Goal: Information Seeking & Learning: Learn about a topic

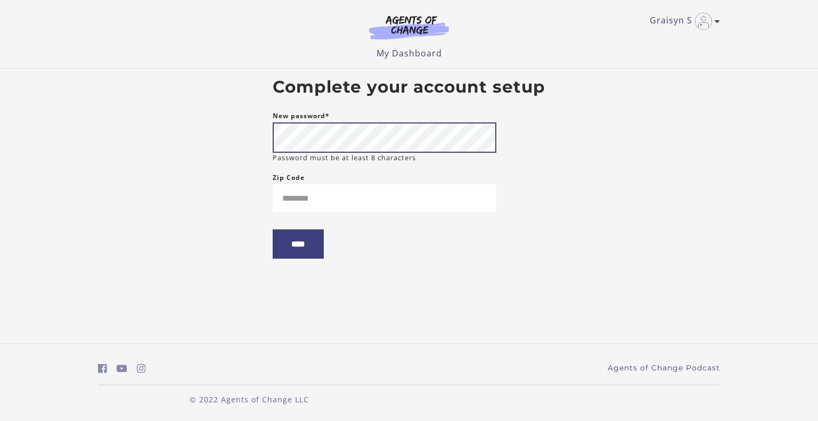
click at [113, 126] on body "Skip to main content Graisyn S My Account Support Sign Out Toggle menu Menu My …" at bounding box center [409, 210] width 818 height 421
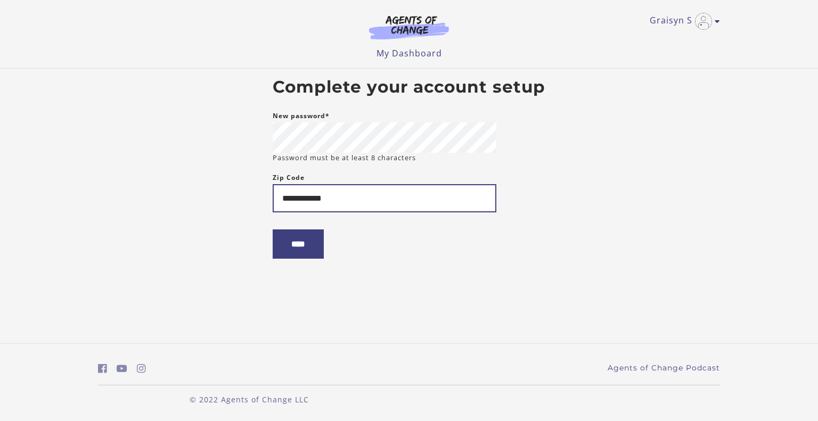
type input "**********"
drag, startPoint x: 344, startPoint y: 198, endPoint x: 204, endPoint y: 199, distance: 139.5
click at [204, 199] on body "**********" at bounding box center [409, 210] width 818 height 421
type input "*****"
click at [304, 246] on input "****" at bounding box center [298, 243] width 51 height 29
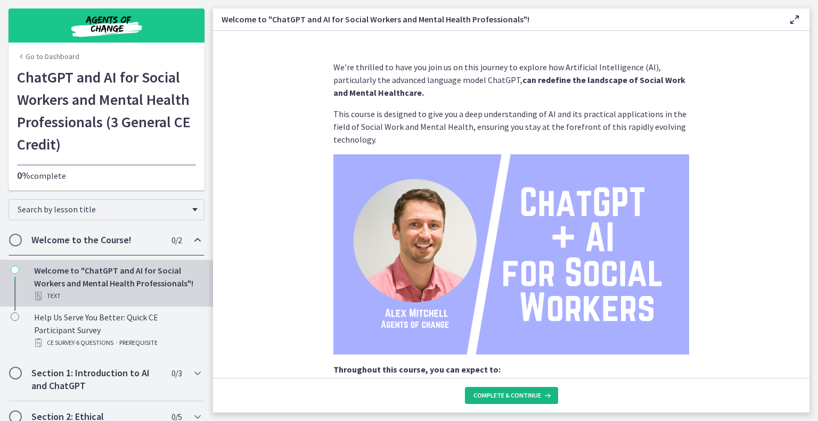
click at [535, 396] on span "Complete & continue" at bounding box center [507, 395] width 68 height 9
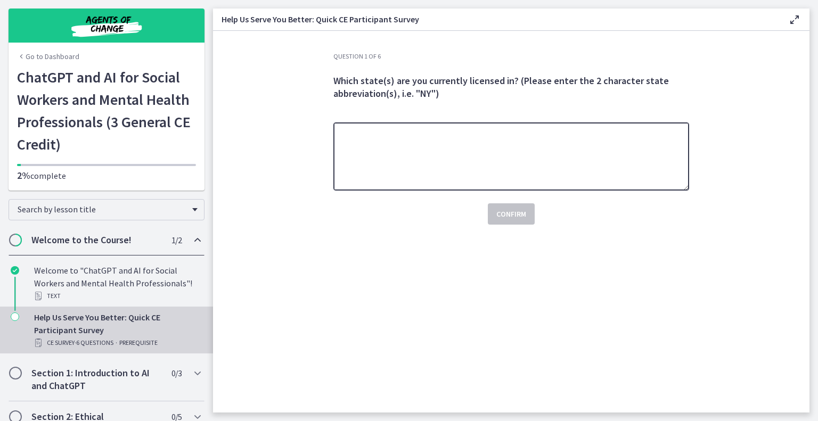
click at [458, 174] on textarea at bounding box center [511, 156] width 356 height 68
type textarea "**"
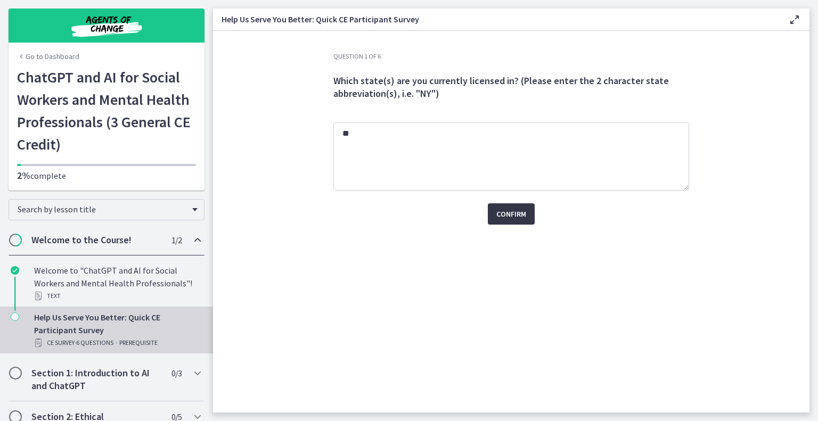
click at [506, 208] on span "Confirm" at bounding box center [511, 214] width 30 height 13
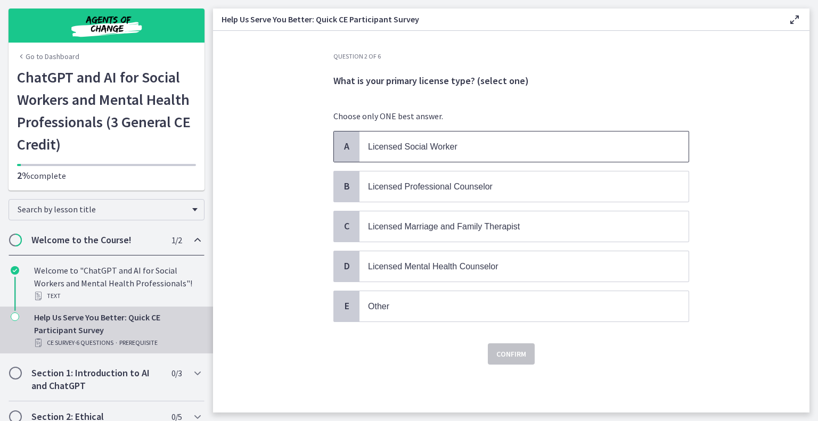
click at [414, 154] on span "Licensed Social Worker" at bounding box center [523, 146] width 329 height 30
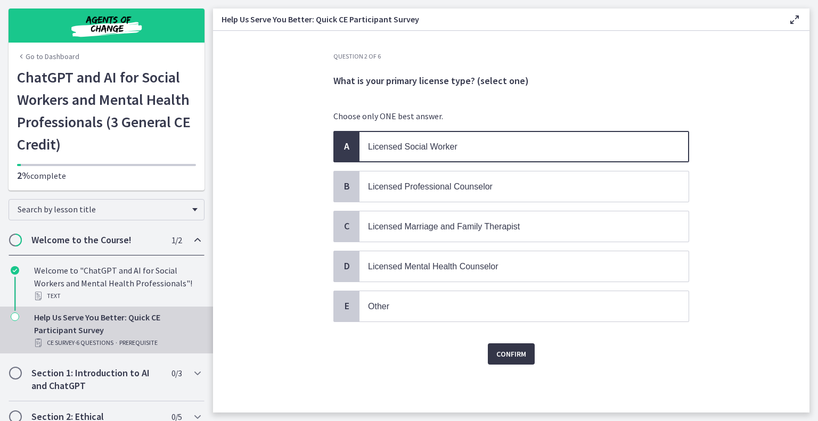
click at [510, 351] on span "Confirm" at bounding box center [511, 354] width 30 height 13
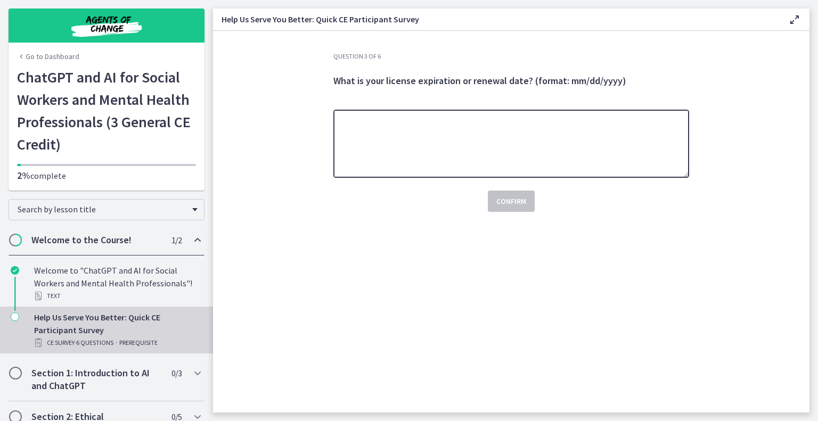
click at [458, 131] on textarea at bounding box center [511, 144] width 356 height 68
type textarea "*"
type textarea "***"
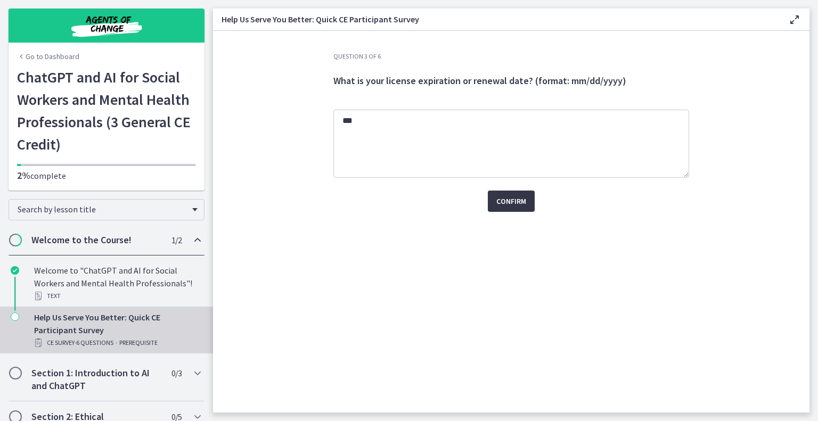
click at [507, 194] on button "Confirm" at bounding box center [511, 201] width 47 height 21
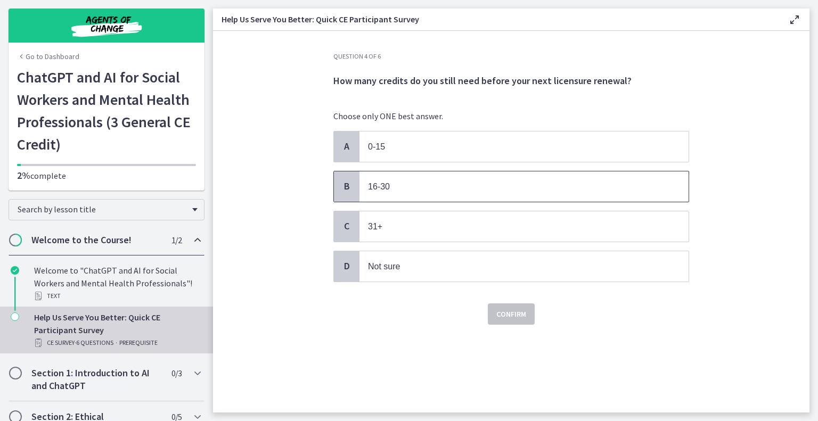
click at [430, 188] on p "16-30" at bounding box center [513, 186] width 291 height 13
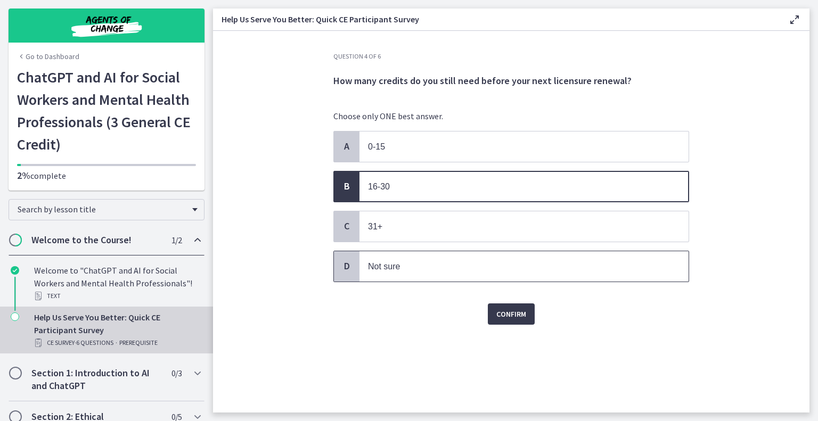
click at [463, 260] on p "Not sure" at bounding box center [513, 266] width 291 height 13
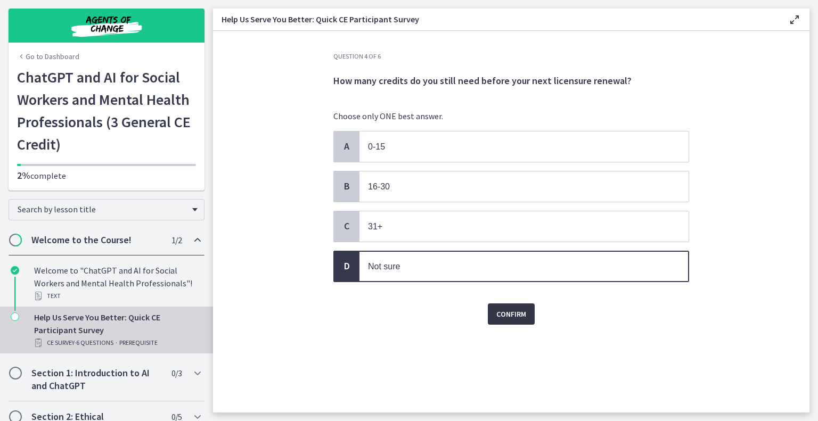
click at [514, 317] on button "Confirm" at bounding box center [511, 313] width 47 height 21
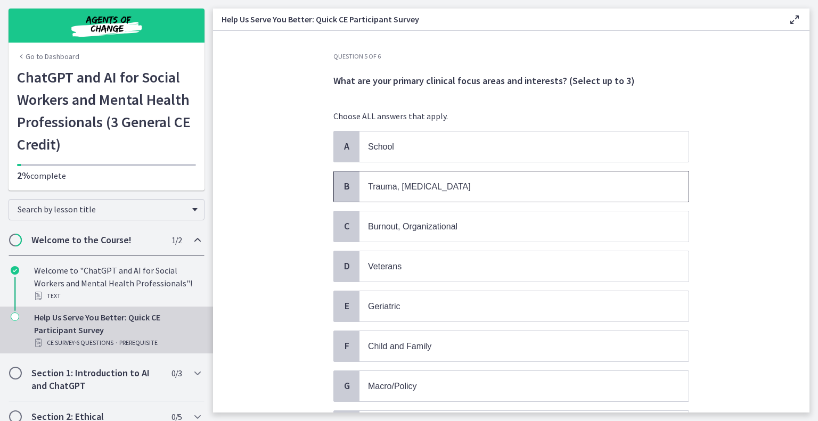
drag, startPoint x: 526, startPoint y: 187, endPoint x: 523, endPoint y: 198, distance: 11.1
click at [526, 188] on p "Trauma, PTSD" at bounding box center [513, 186] width 291 height 13
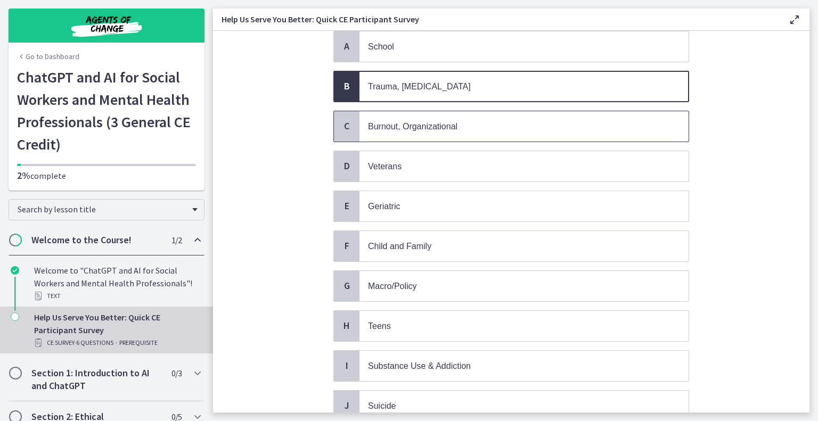
scroll to position [106, 0]
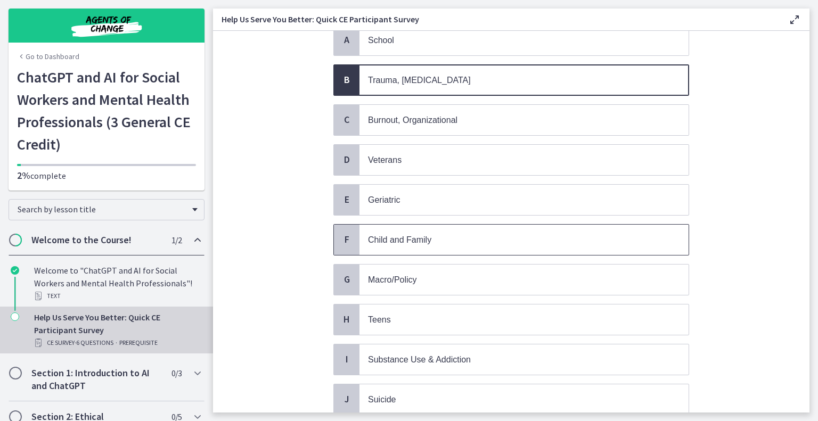
click at [459, 242] on p "Child and Family" at bounding box center [513, 239] width 291 height 13
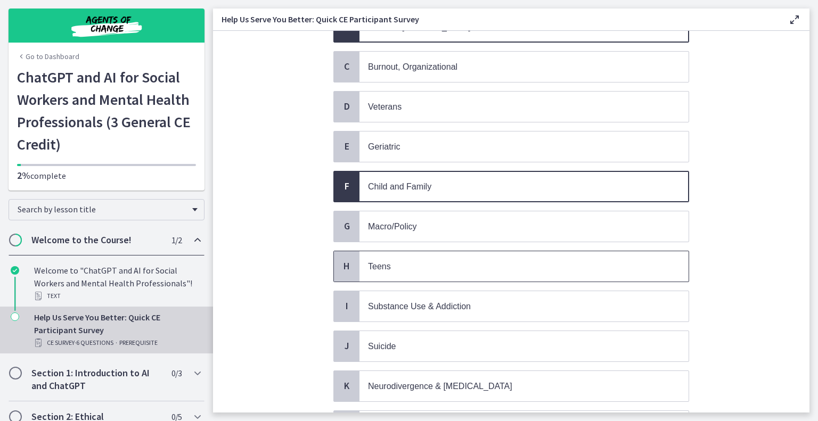
scroll to position [213, 0]
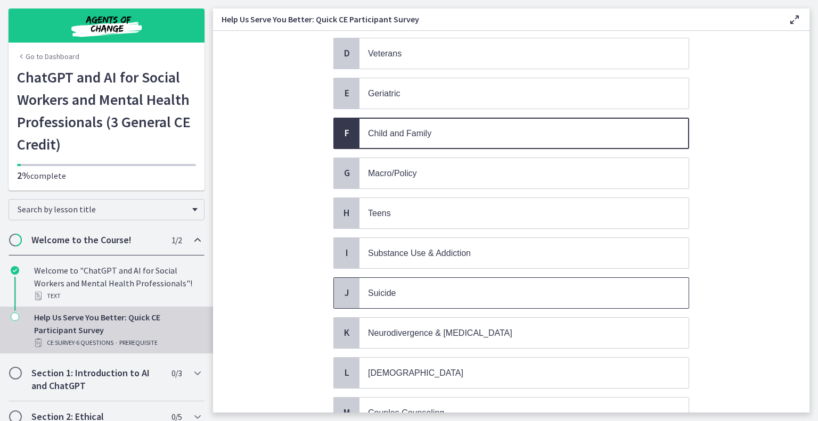
click at [484, 299] on span "Suicide" at bounding box center [523, 293] width 329 height 30
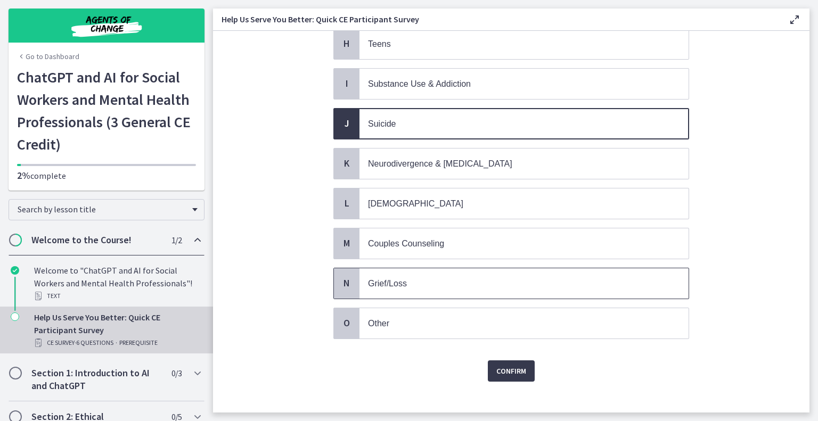
click at [500, 277] on p "Grief/Loss" at bounding box center [513, 283] width 291 height 13
click at [516, 365] on span "Confirm" at bounding box center [511, 371] width 30 height 13
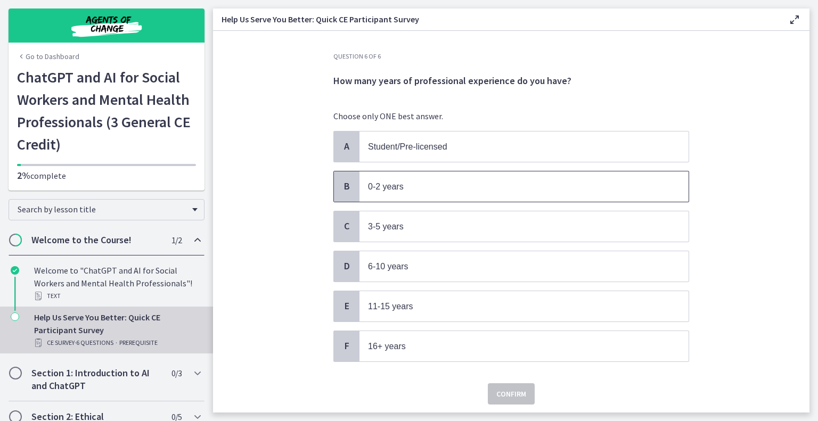
click at [479, 185] on p "0-2 years" at bounding box center [513, 186] width 291 height 13
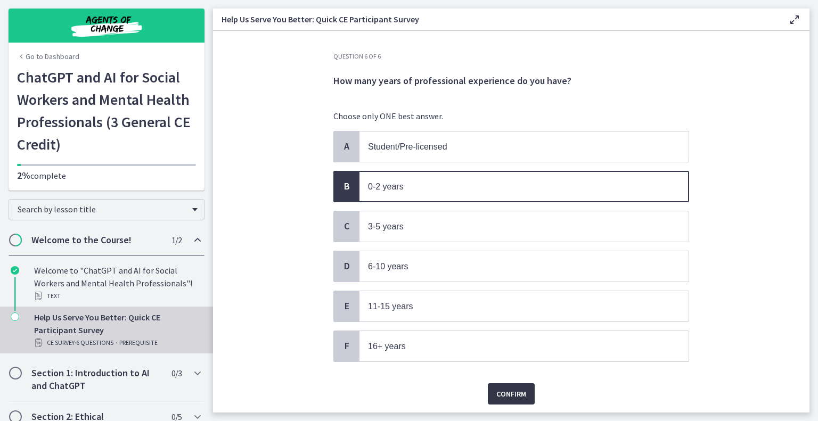
click at [512, 387] on span "Confirm" at bounding box center [511, 393] width 30 height 13
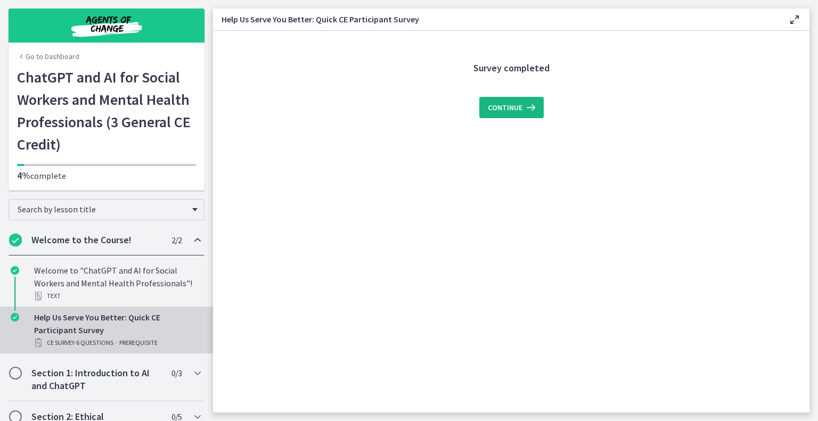
click at [513, 106] on span "Continue" at bounding box center [505, 107] width 35 height 13
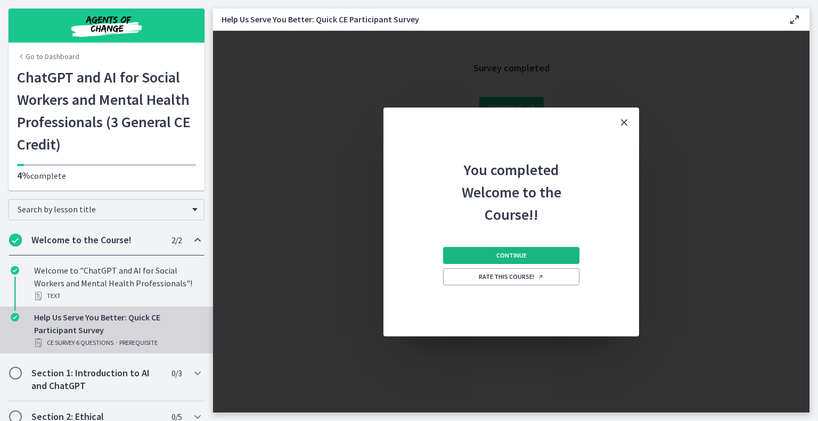
click at [505, 257] on span "Continue" at bounding box center [511, 255] width 30 height 9
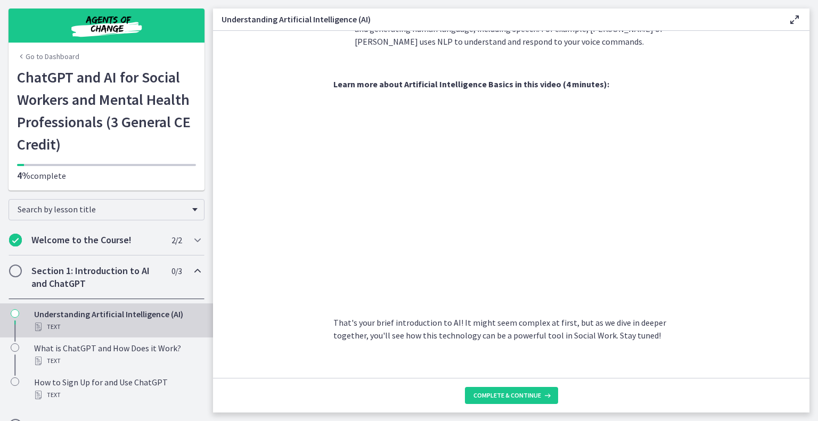
scroll to position [435, 0]
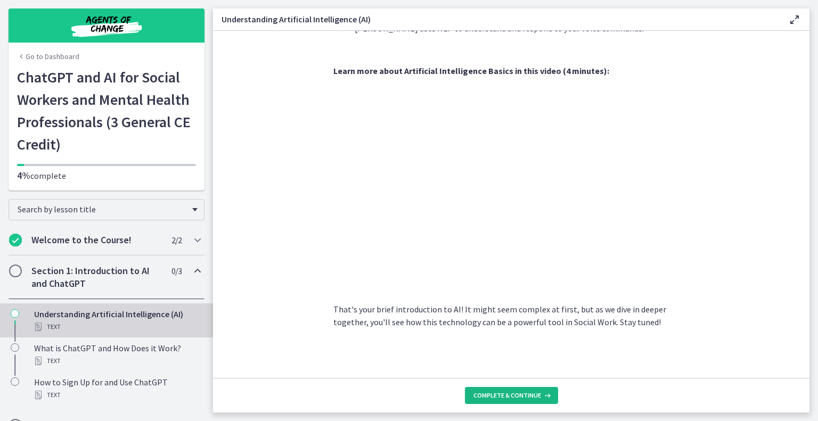
click at [528, 395] on span "Complete & continue" at bounding box center [507, 395] width 68 height 9
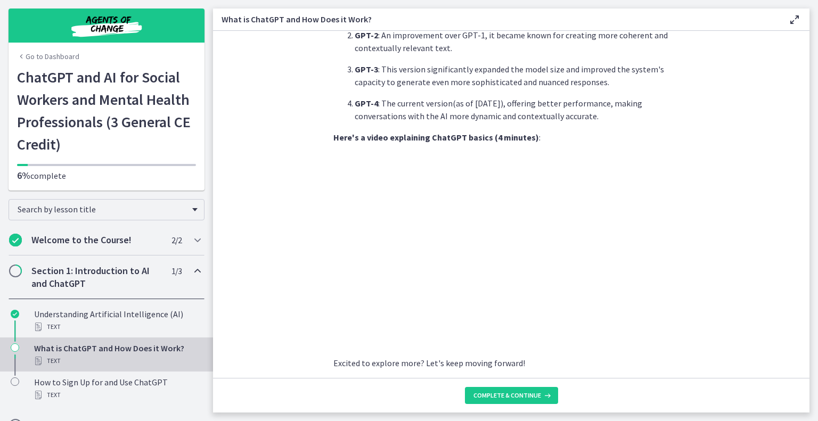
scroll to position [479, 0]
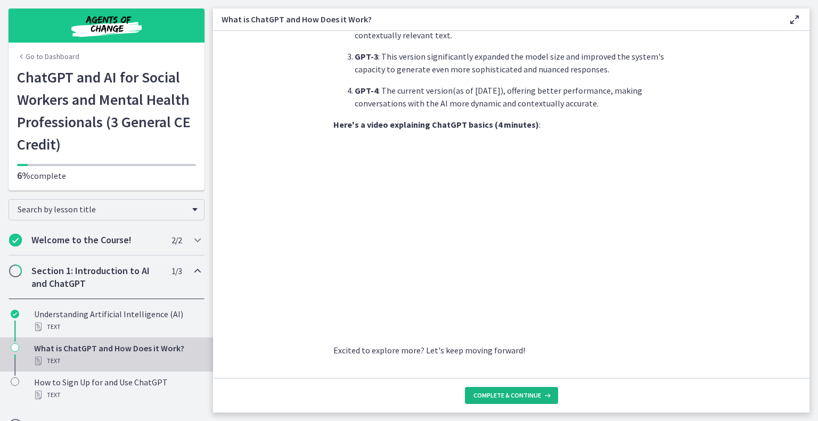
click at [516, 396] on span "Complete & continue" at bounding box center [507, 395] width 68 height 9
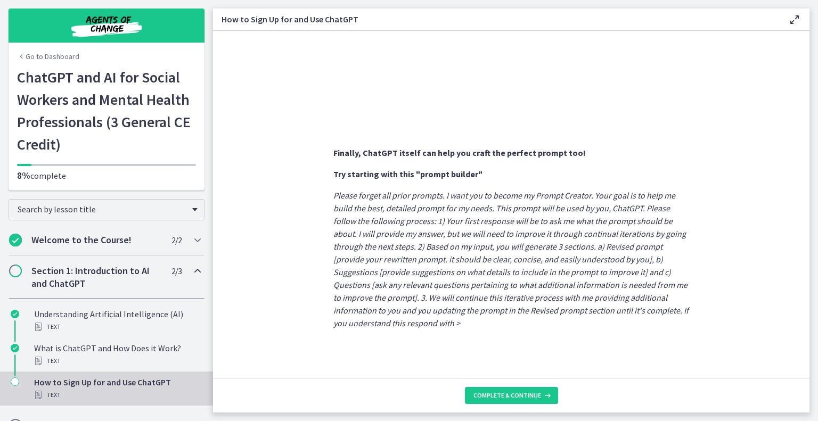
scroll to position [545, 0]
click at [541, 392] on icon at bounding box center [546, 395] width 11 height 9
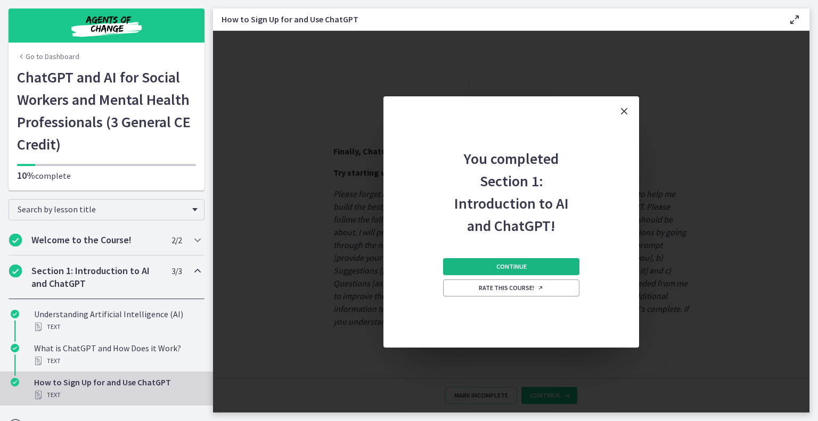
click at [528, 266] on button "Continue" at bounding box center [511, 266] width 136 height 17
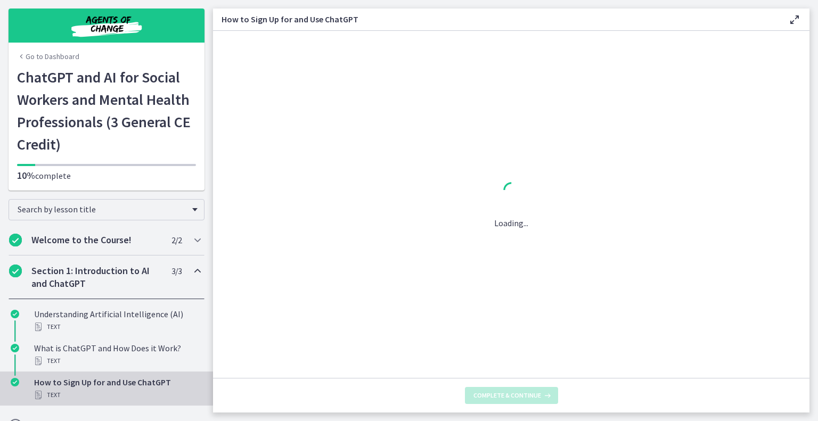
scroll to position [0, 0]
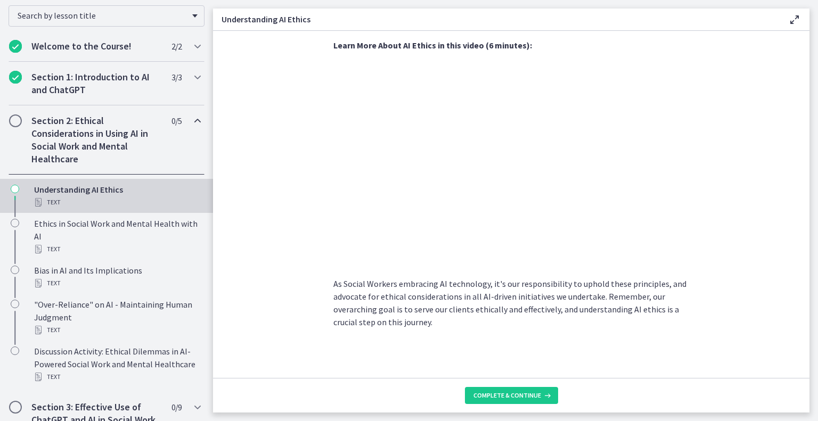
scroll to position [188, 0]
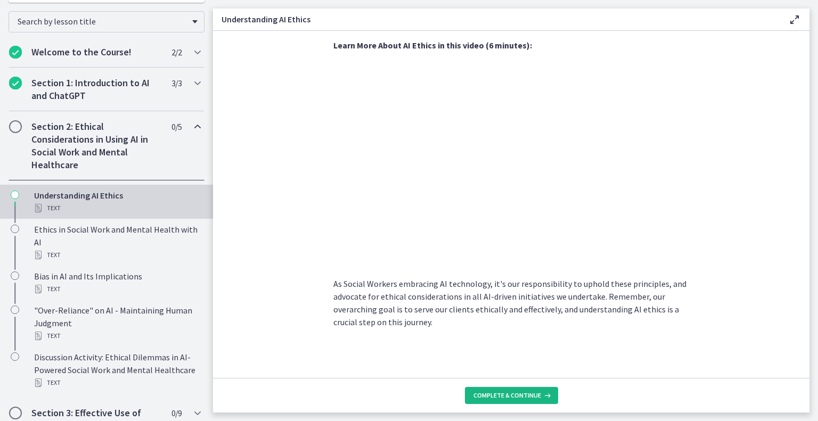
click at [513, 392] on span "Complete & continue" at bounding box center [507, 395] width 68 height 9
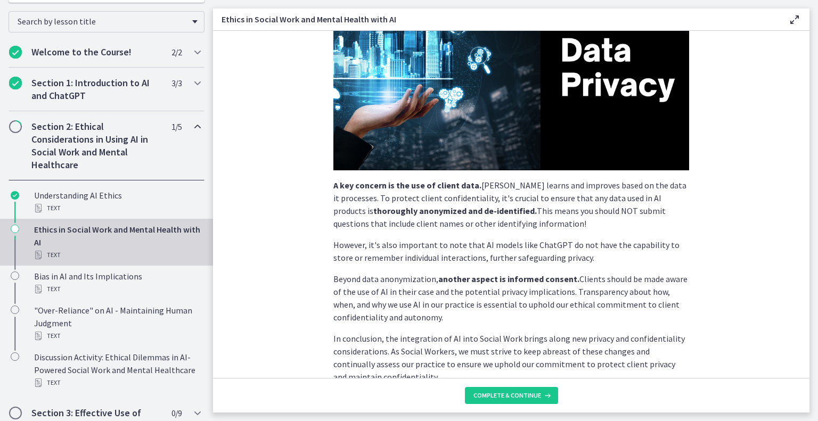
scroll to position [240, 0]
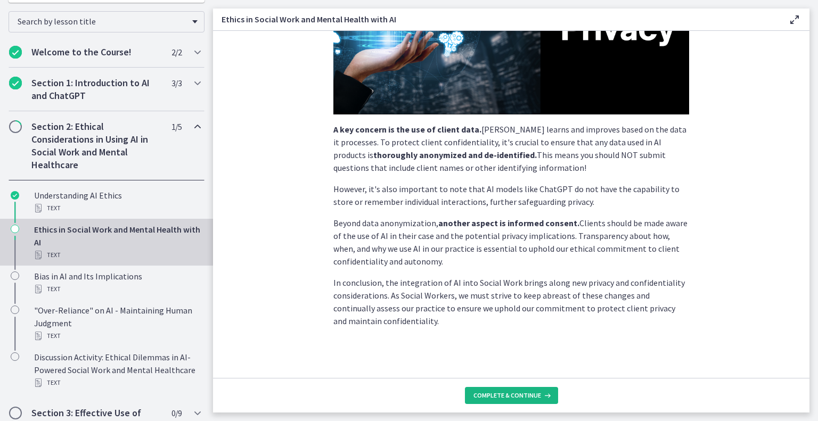
click at [522, 391] on span "Complete & continue" at bounding box center [507, 395] width 68 height 9
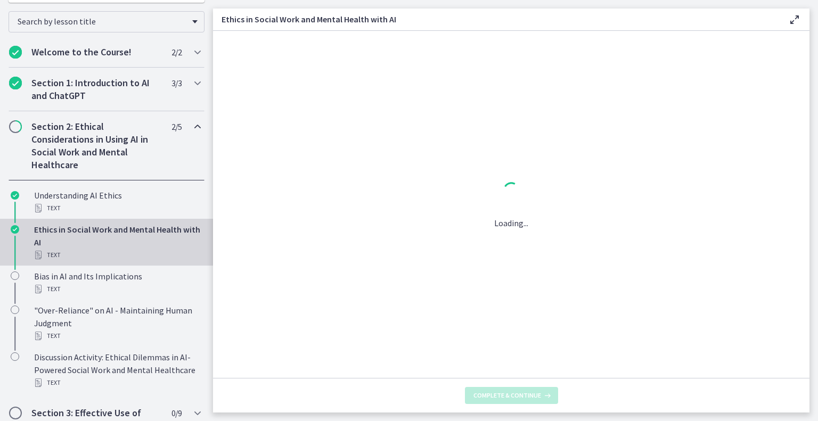
scroll to position [0, 0]
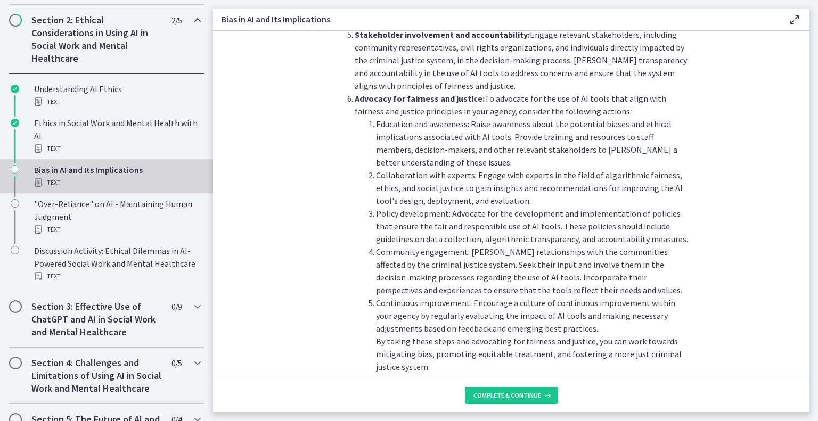
scroll to position [1163, 0]
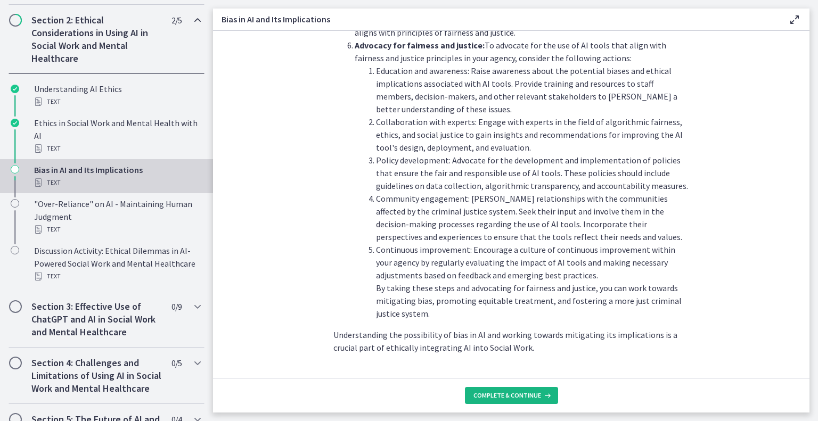
click at [541, 397] on icon at bounding box center [546, 395] width 11 height 9
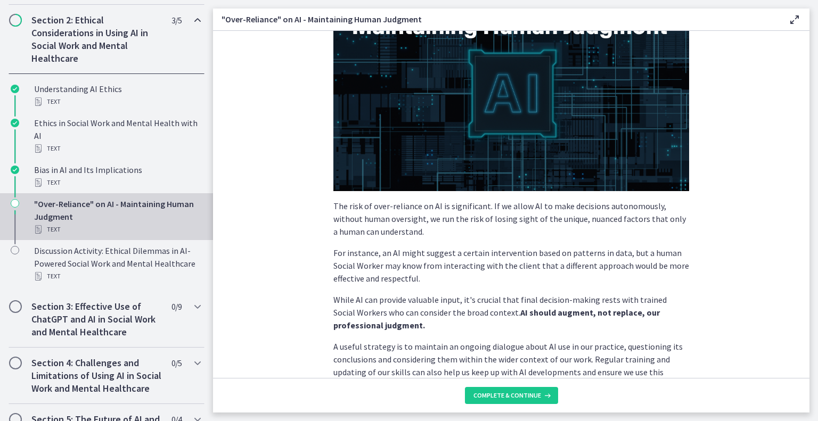
scroll to position [128, 0]
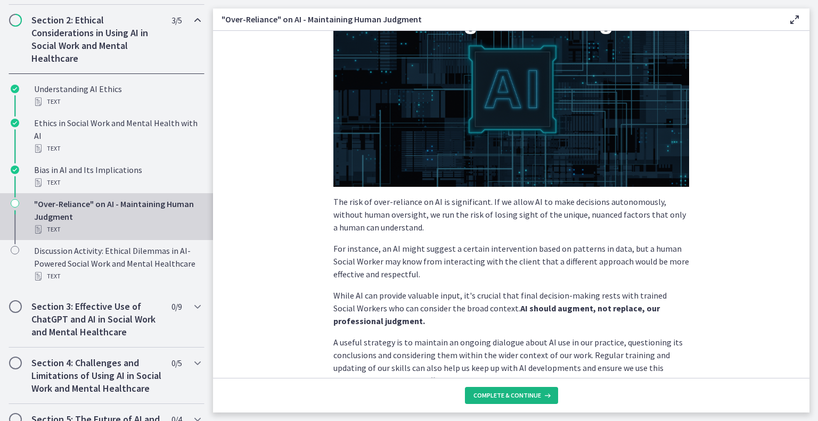
click at [543, 395] on icon at bounding box center [546, 395] width 11 height 9
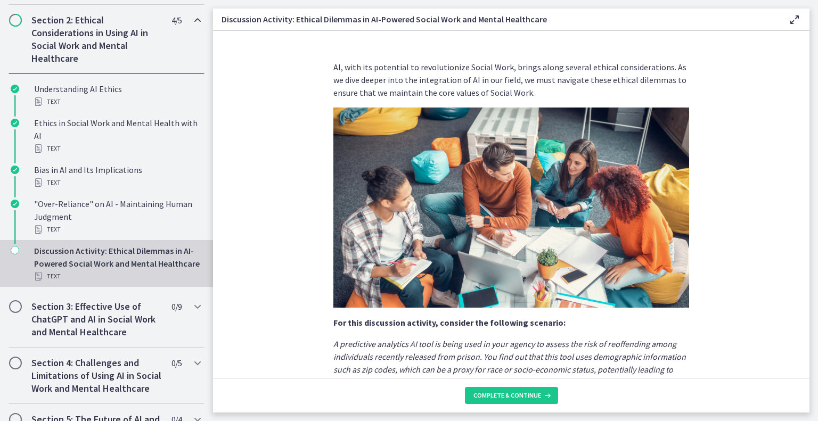
scroll to position [240, 0]
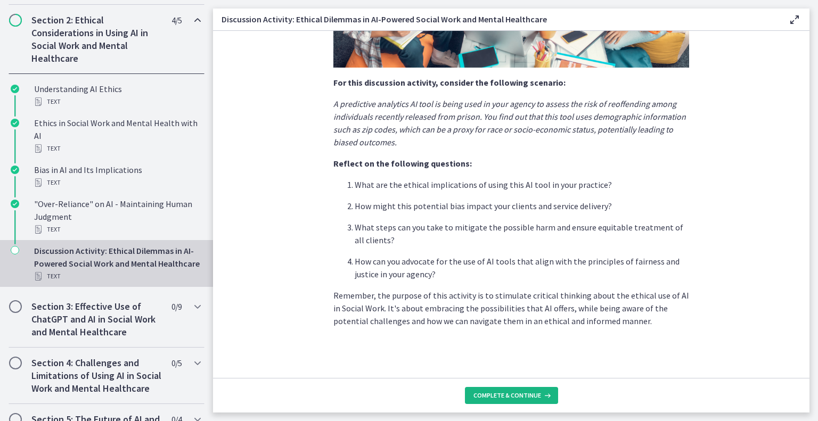
click at [504, 393] on span "Complete & continue" at bounding box center [507, 395] width 68 height 9
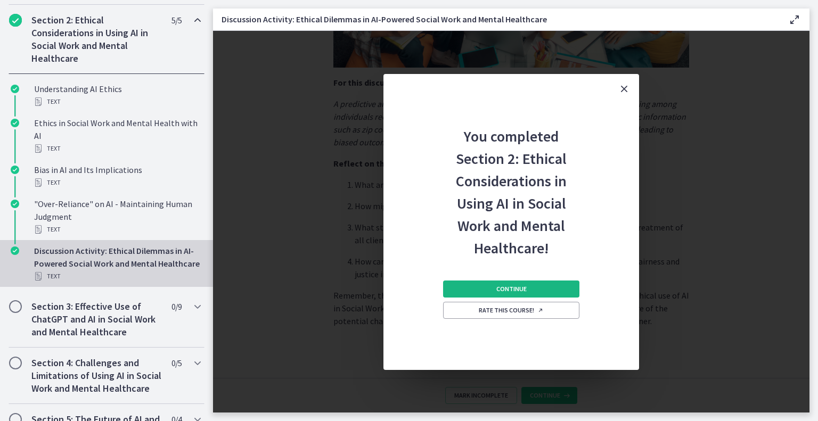
click at [535, 289] on button "Continue" at bounding box center [511, 288] width 136 height 17
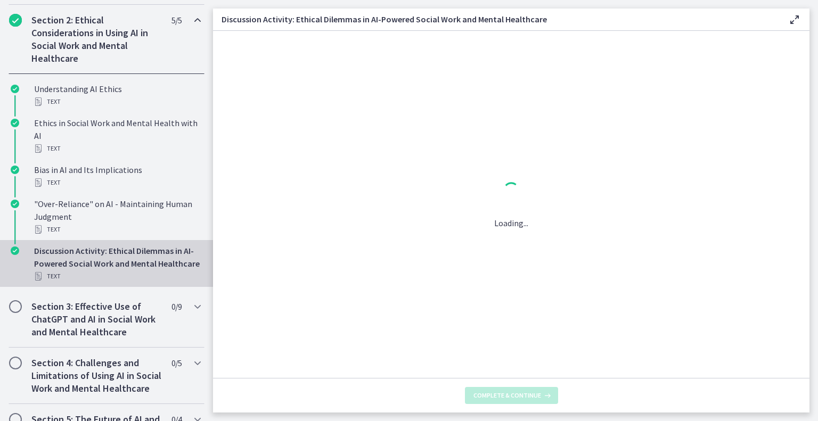
scroll to position [0, 0]
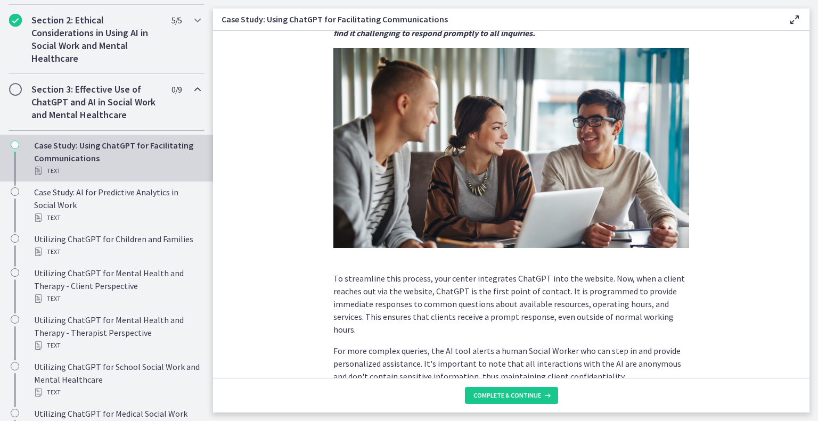
scroll to position [243, 0]
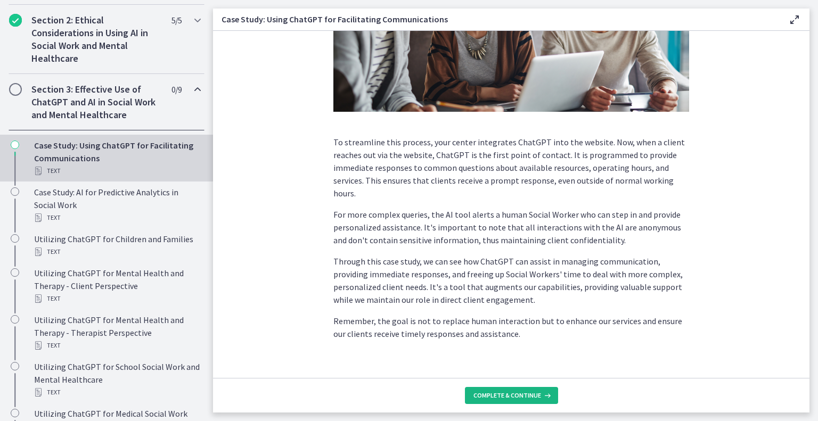
click at [525, 395] on span "Complete & continue" at bounding box center [507, 395] width 68 height 9
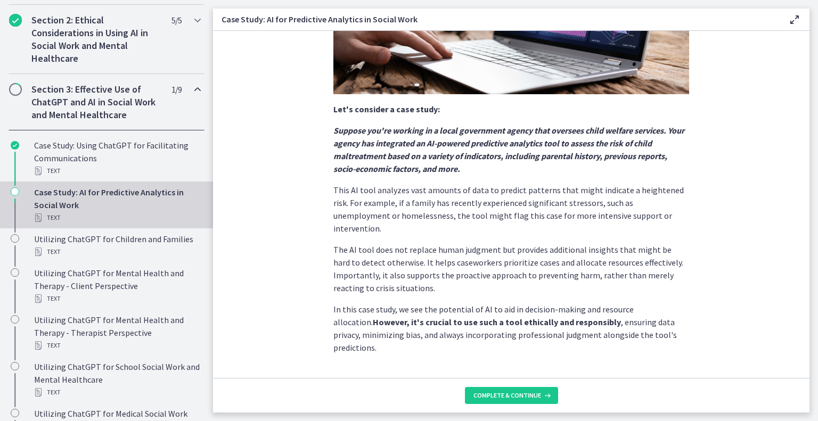
scroll to position [214, 0]
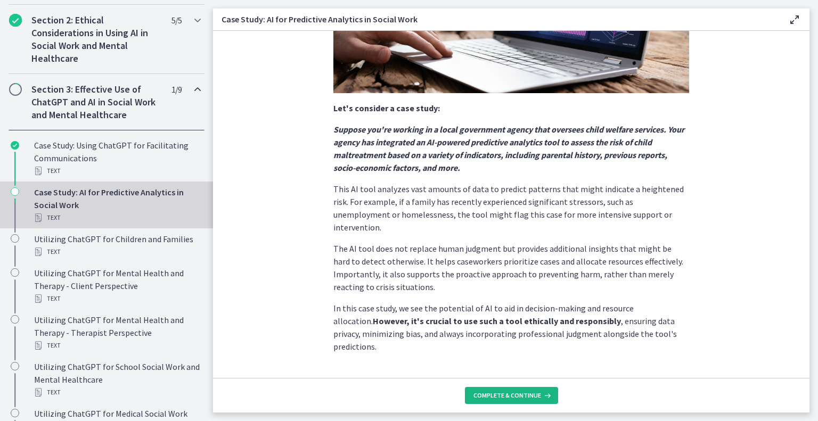
click at [526, 397] on span "Complete & continue" at bounding box center [507, 395] width 68 height 9
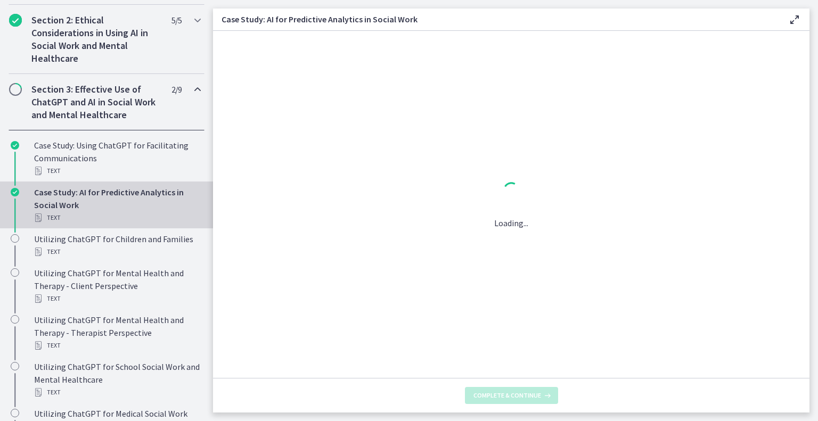
scroll to position [0, 0]
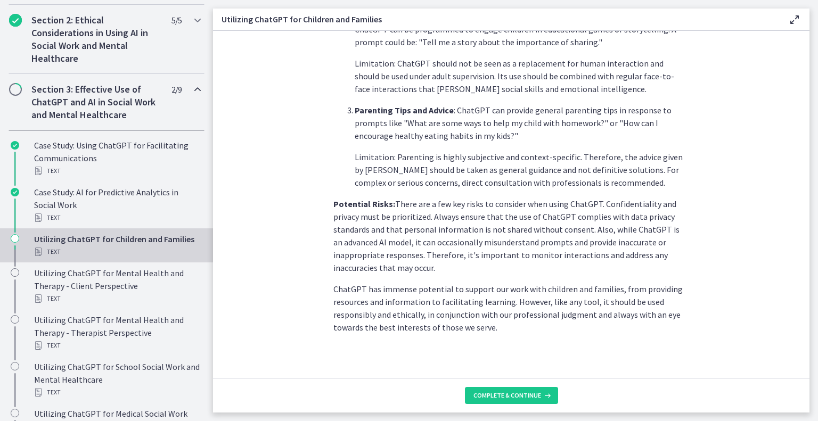
scroll to position [440, 0]
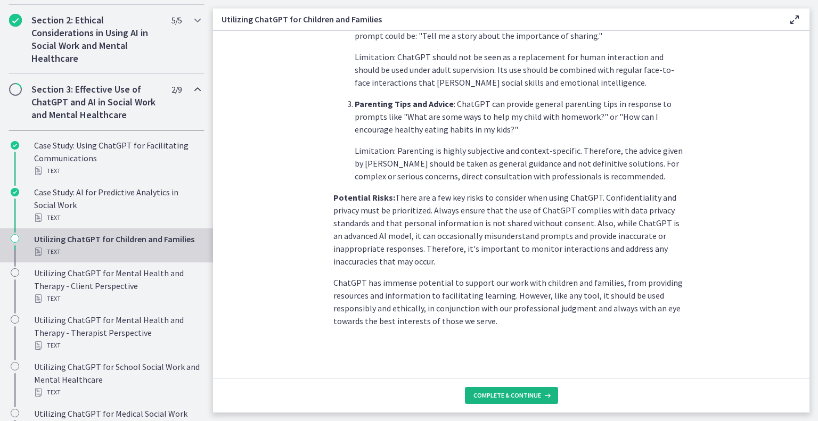
click at [519, 395] on span "Complete & continue" at bounding box center [507, 395] width 68 height 9
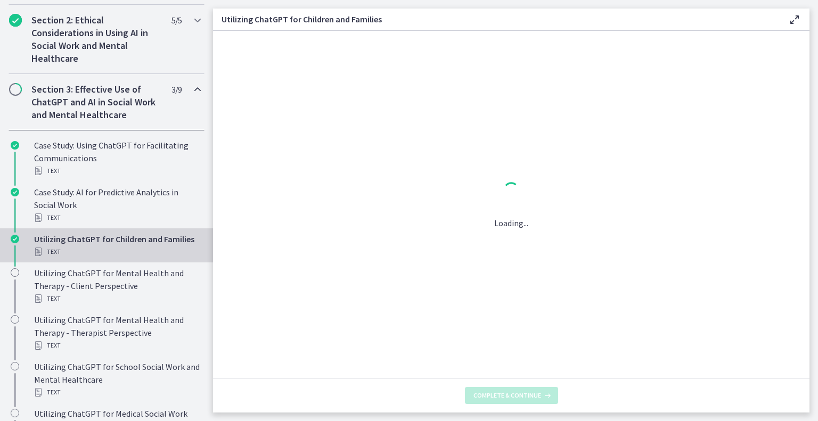
scroll to position [0, 0]
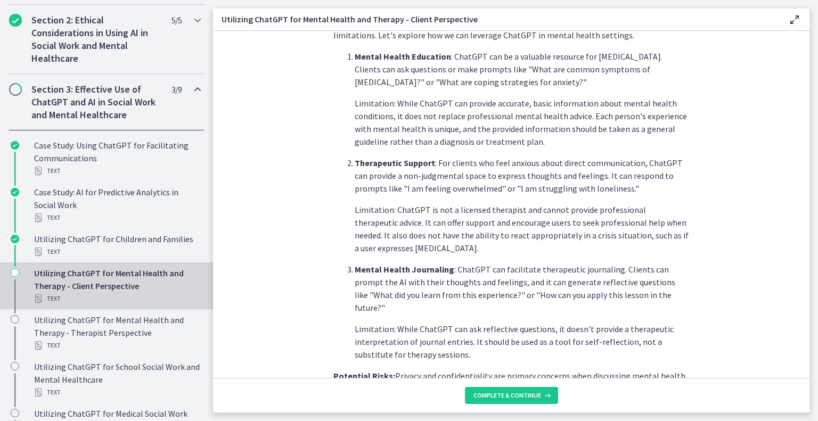
scroll to position [419, 0]
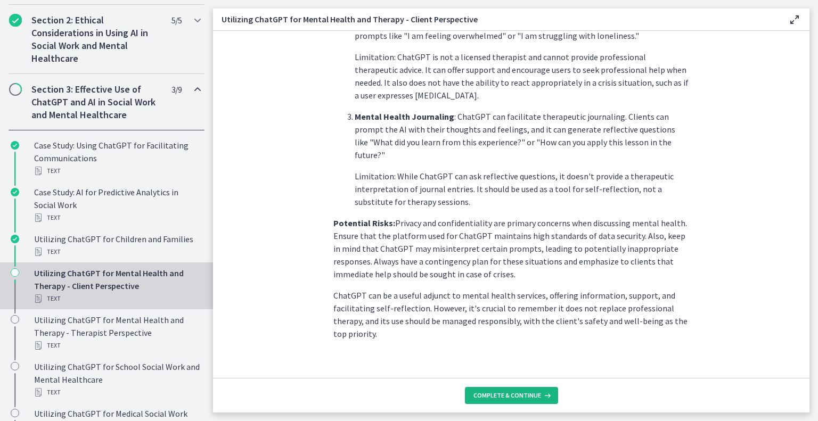
click at [502, 396] on span "Complete & continue" at bounding box center [507, 395] width 68 height 9
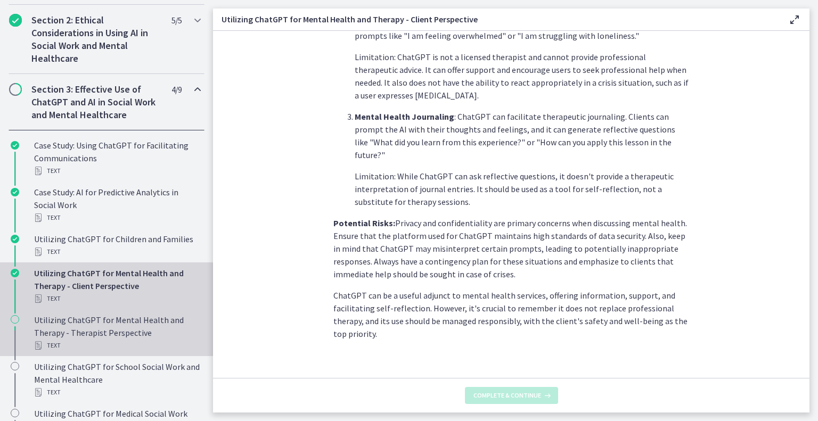
scroll to position [0, 0]
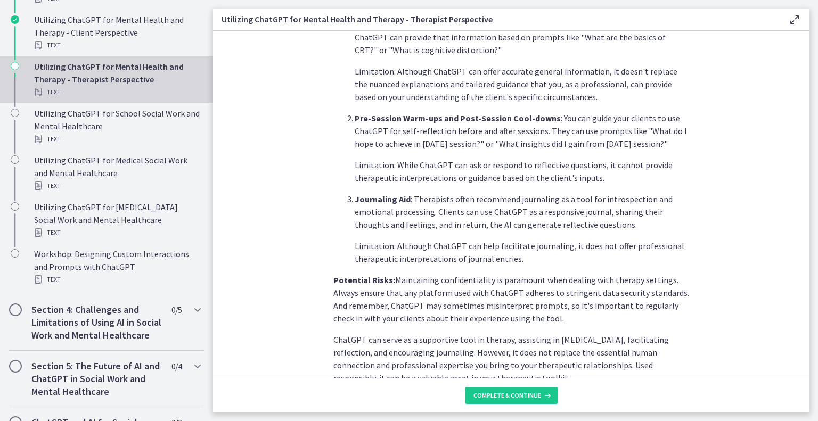
scroll to position [393, 0]
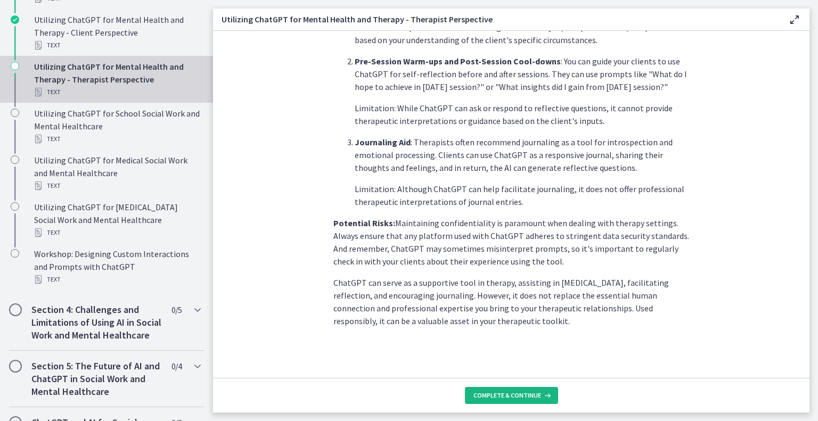
click at [511, 395] on span "Complete & continue" at bounding box center [507, 395] width 68 height 9
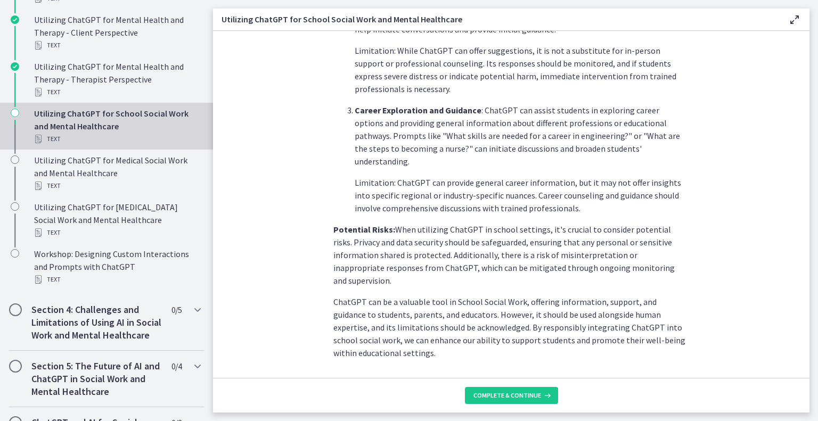
scroll to position [444, 0]
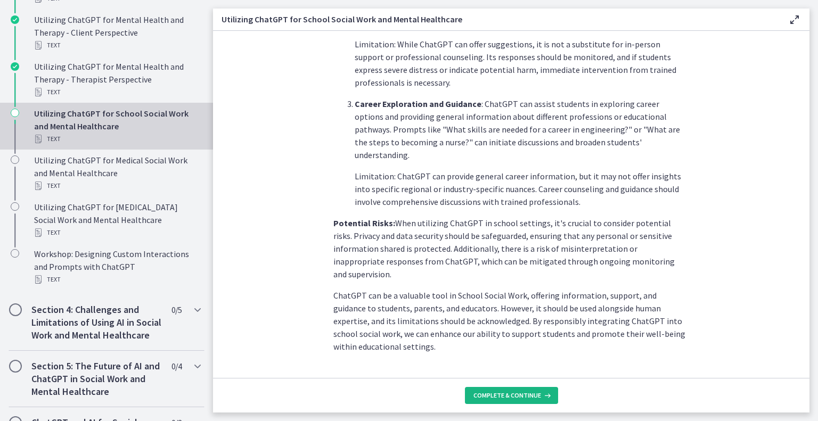
click at [541, 394] on icon at bounding box center [546, 395] width 11 height 9
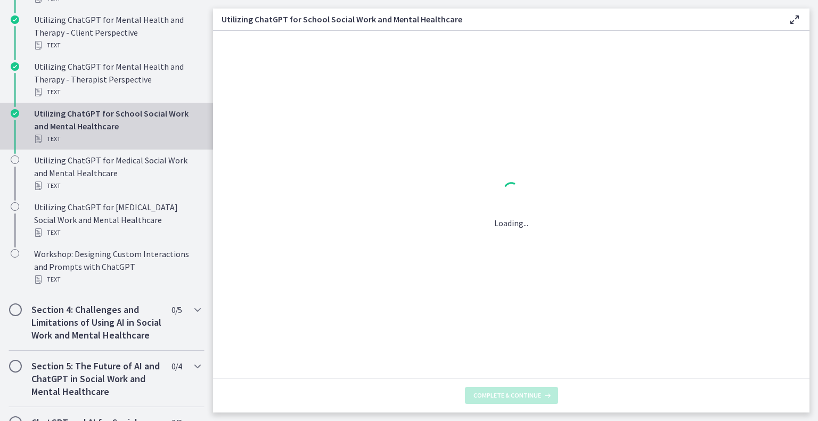
scroll to position [0, 0]
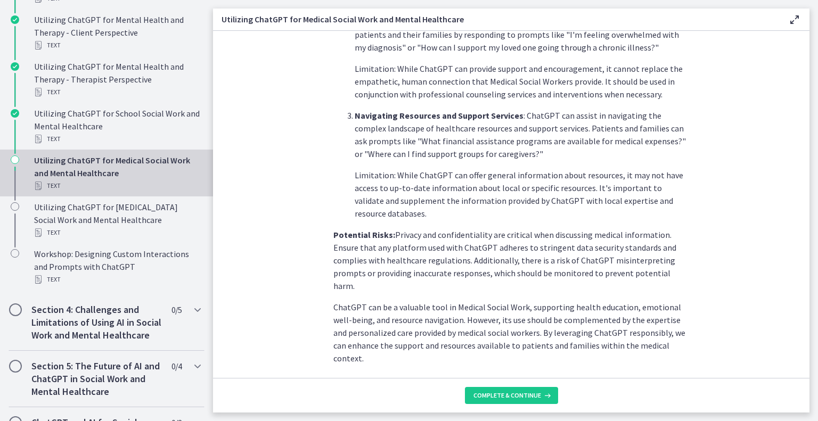
scroll to position [406, 0]
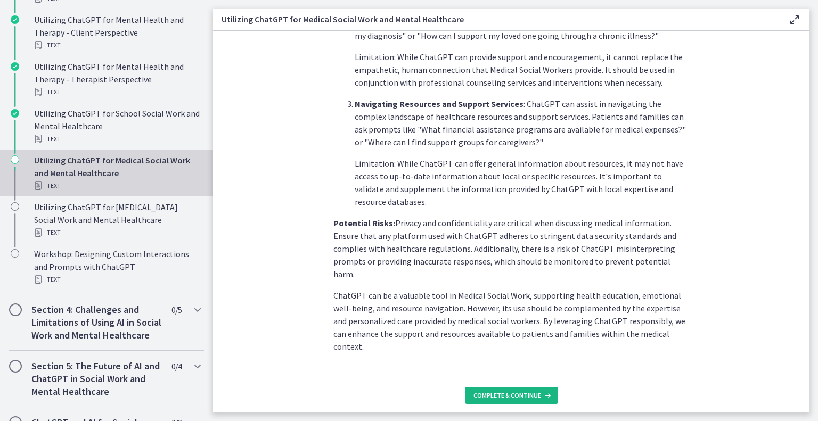
drag, startPoint x: 525, startPoint y: 397, endPoint x: 538, endPoint y: 394, distance: 13.5
click at [525, 397] on span "Complete & continue" at bounding box center [507, 395] width 68 height 9
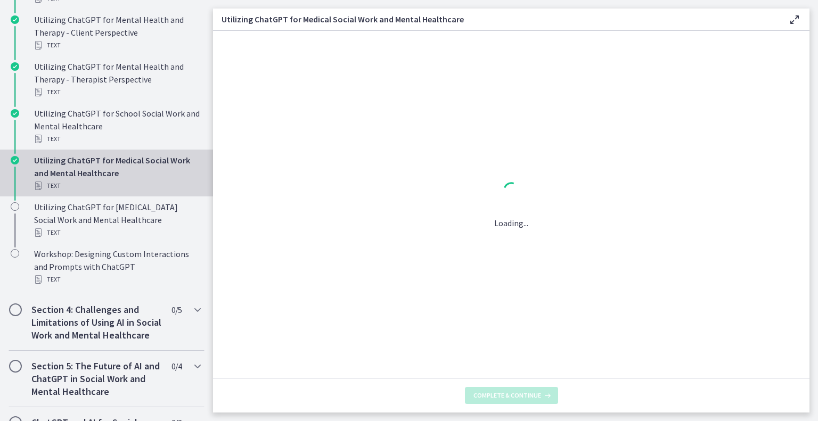
scroll to position [0, 0]
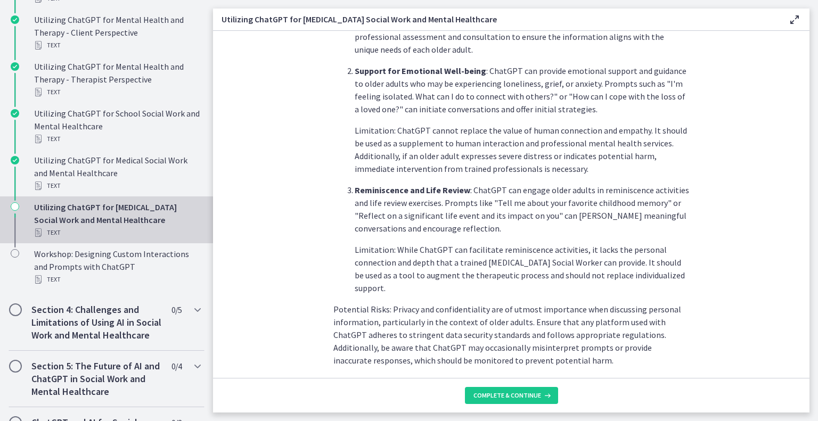
scroll to position [457, 0]
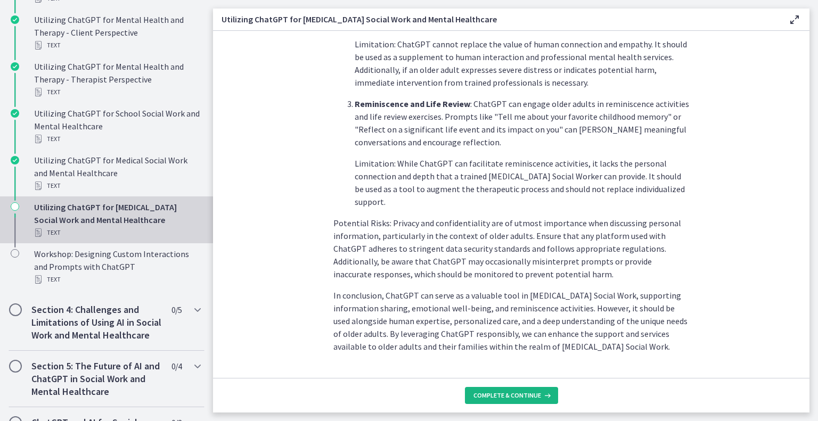
click at [517, 399] on span "Complete & continue" at bounding box center [507, 395] width 68 height 9
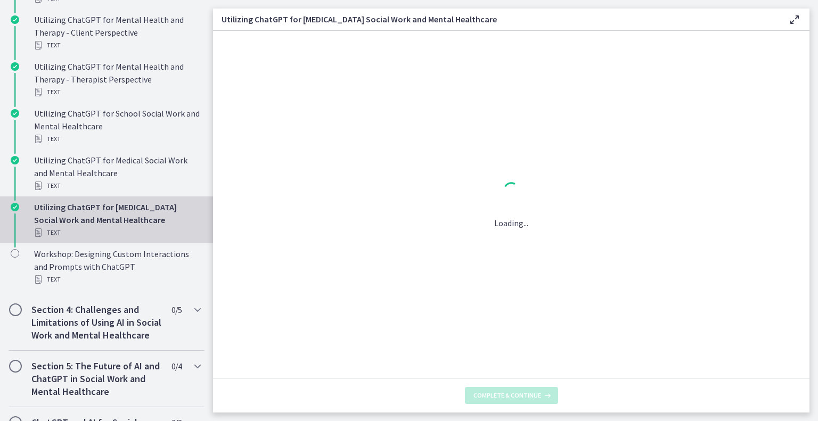
scroll to position [0, 0]
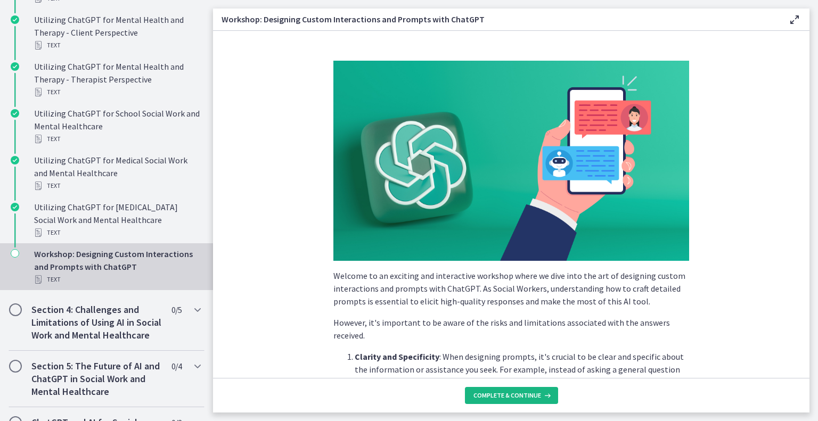
click at [532, 398] on span "Complete & continue" at bounding box center [507, 395] width 68 height 9
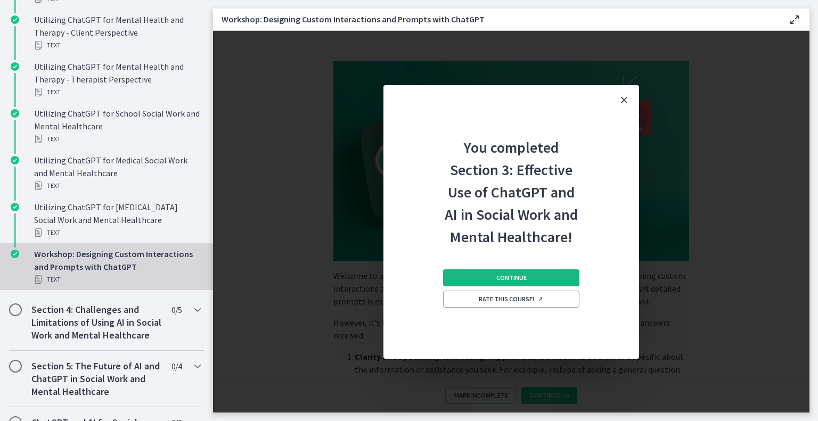
click at [528, 278] on button "Continue" at bounding box center [511, 277] width 136 height 17
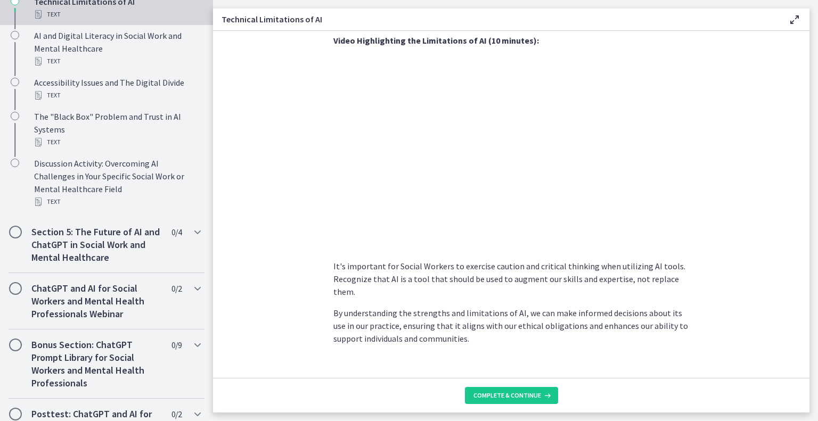
scroll to position [729, 0]
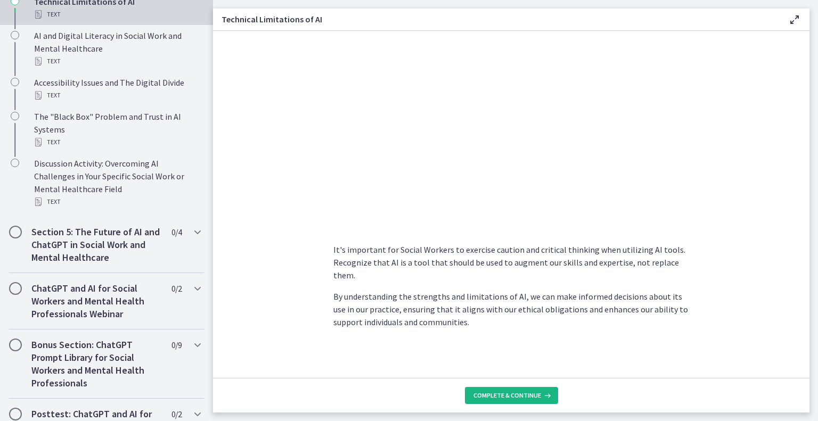
click at [534, 397] on span "Complete & continue" at bounding box center [507, 395] width 68 height 9
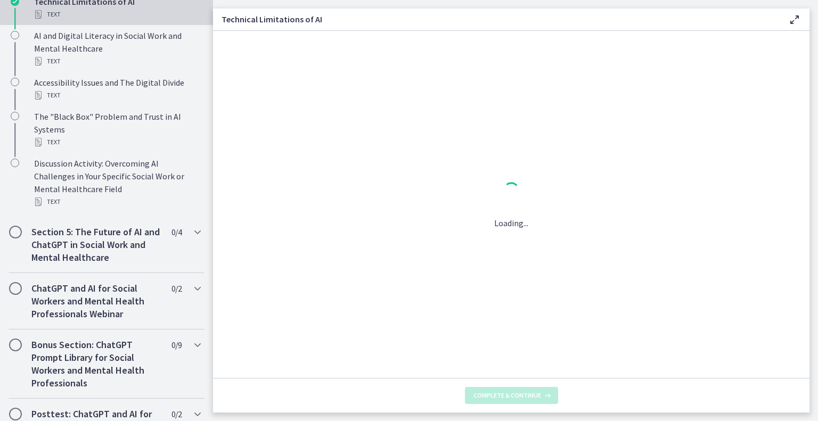
scroll to position [0, 0]
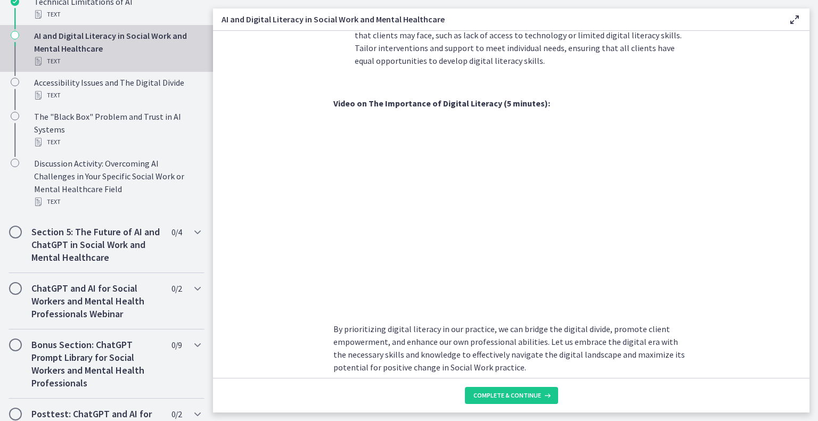
scroll to position [873, 0]
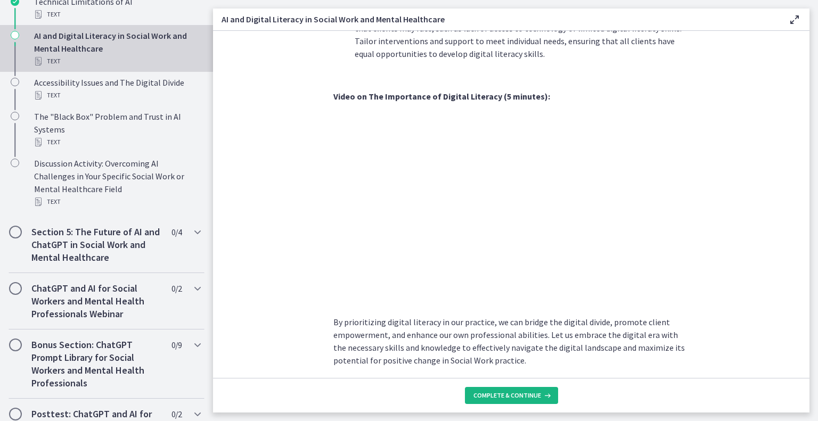
click at [520, 389] on button "Complete & continue" at bounding box center [511, 395] width 93 height 17
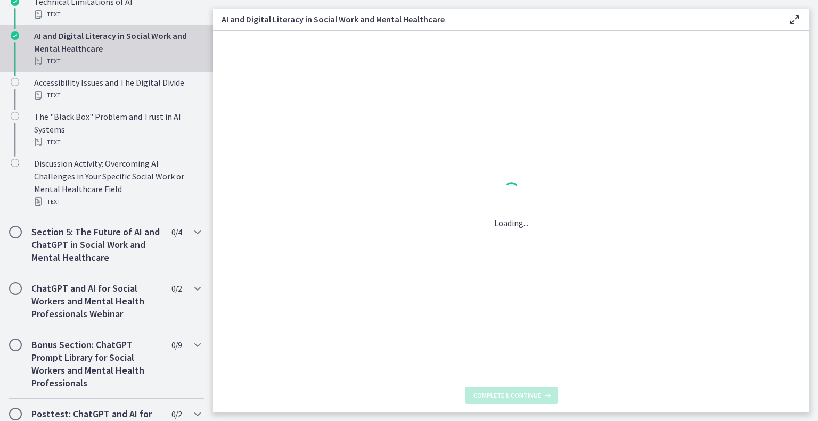
scroll to position [0, 0]
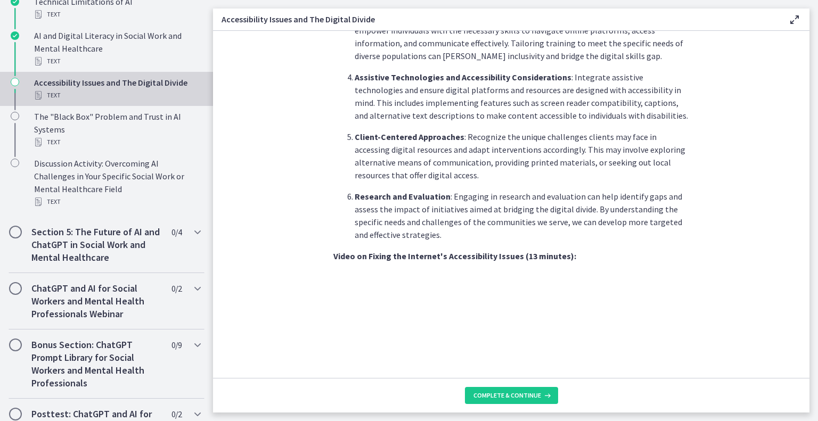
scroll to position [878, 0]
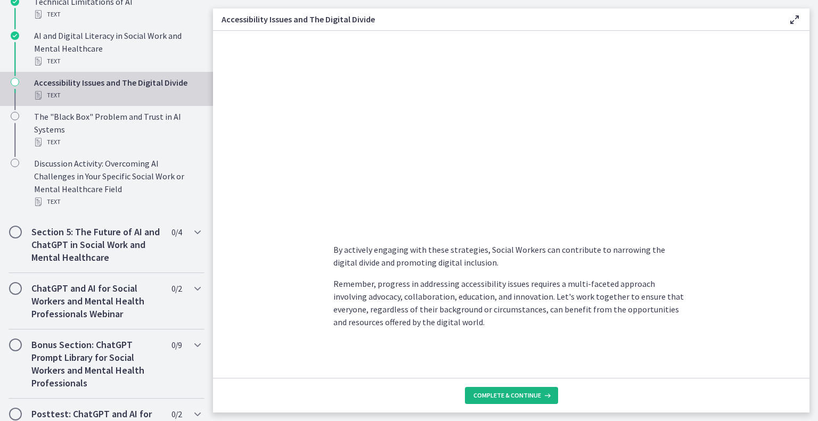
click at [519, 399] on span "Complete & continue" at bounding box center [507, 395] width 68 height 9
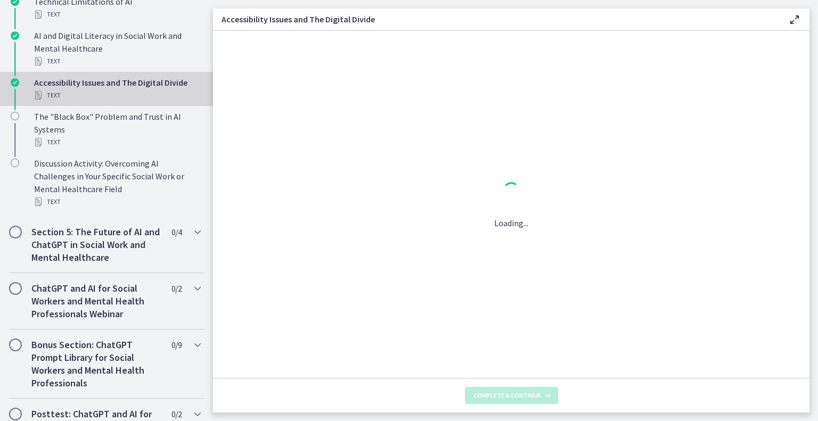
scroll to position [0, 0]
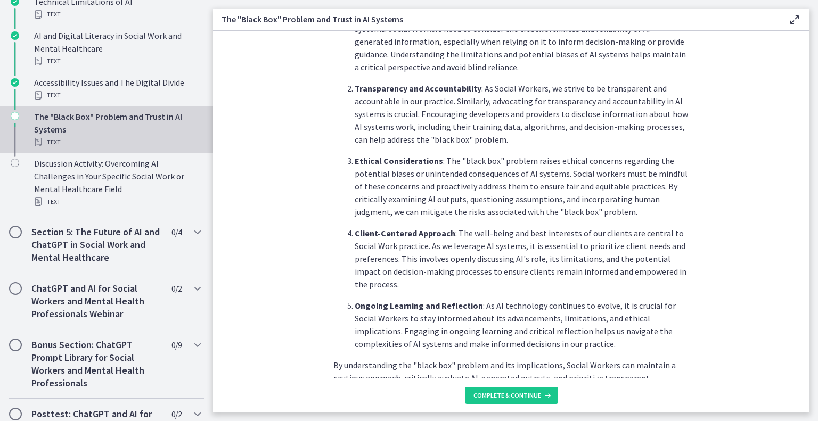
scroll to position [496, 0]
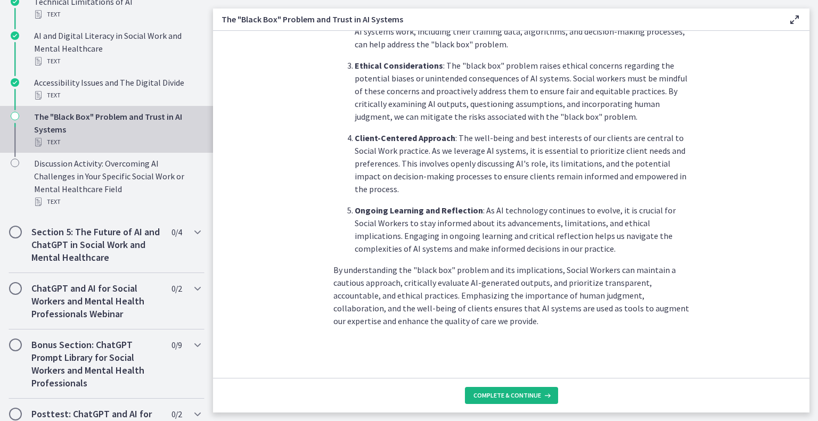
click at [507, 397] on span "Complete & continue" at bounding box center [507, 395] width 68 height 9
